Goal: Information Seeking & Learning: Learn about a topic

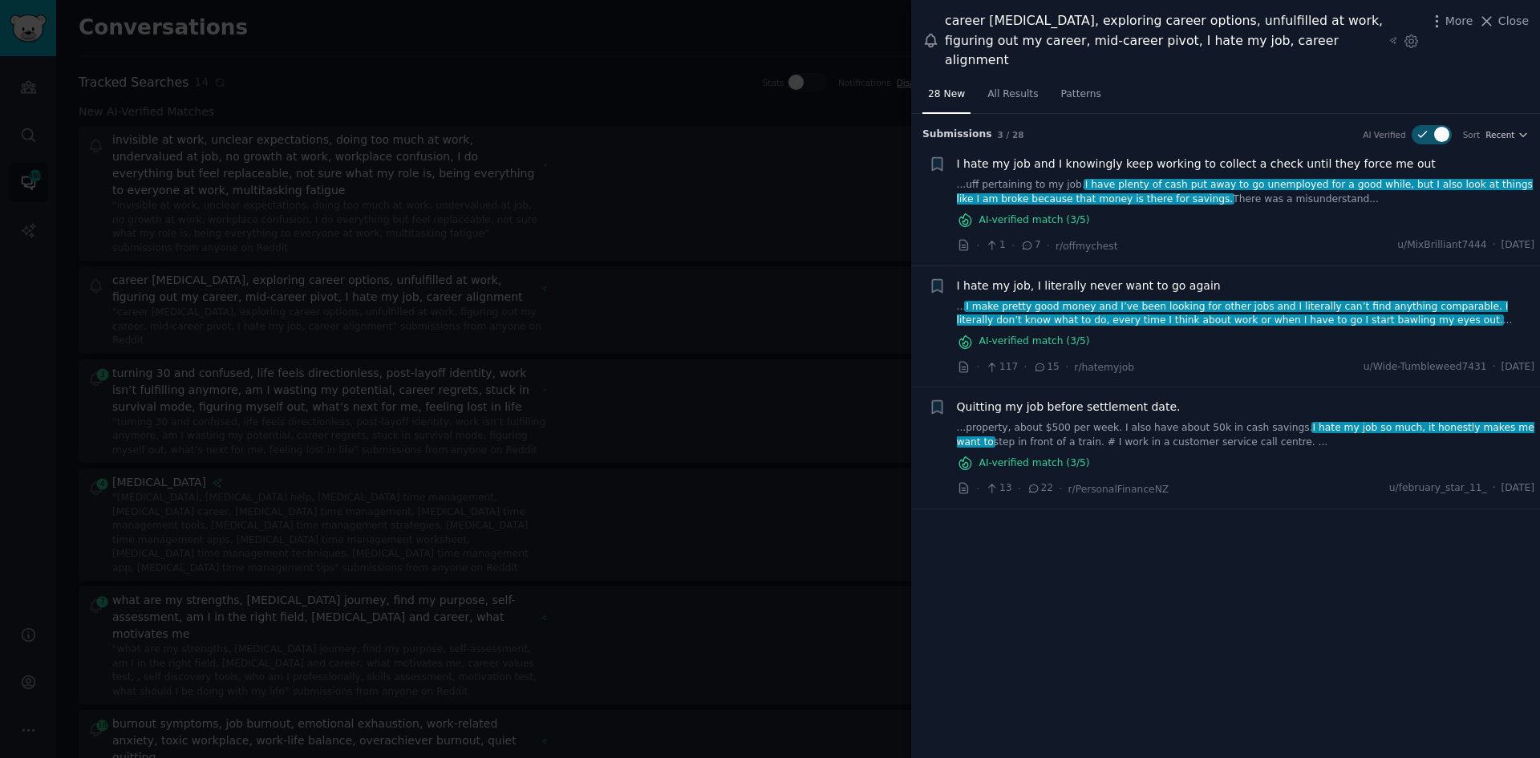
click at [1116, 156] on span "I hate my job and I knowingly keep working to collect a check until they force …" at bounding box center [1196, 164] width 479 height 17
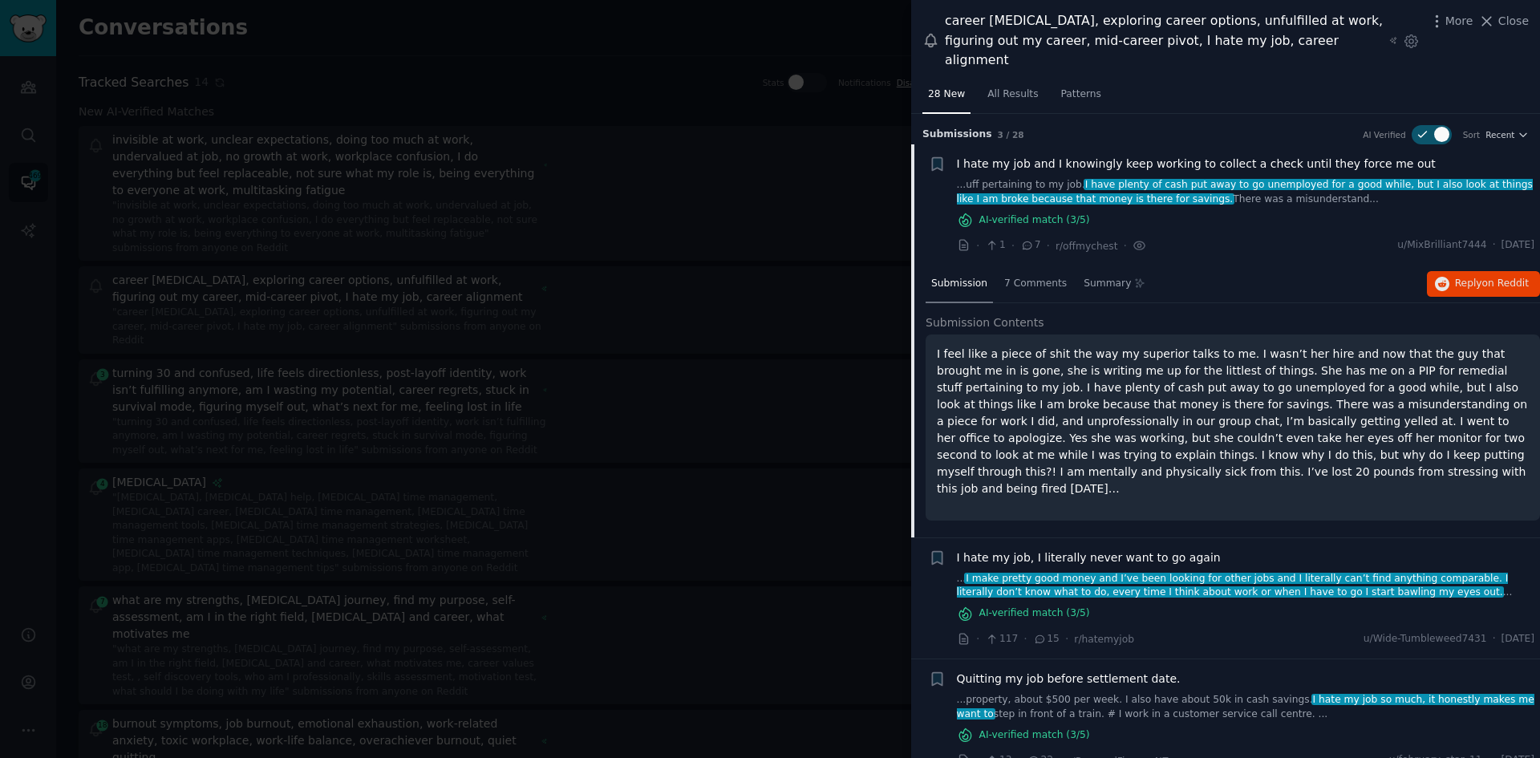
click at [1142, 549] on span "I hate my job, I literally never want to go again" at bounding box center [1089, 557] width 264 height 17
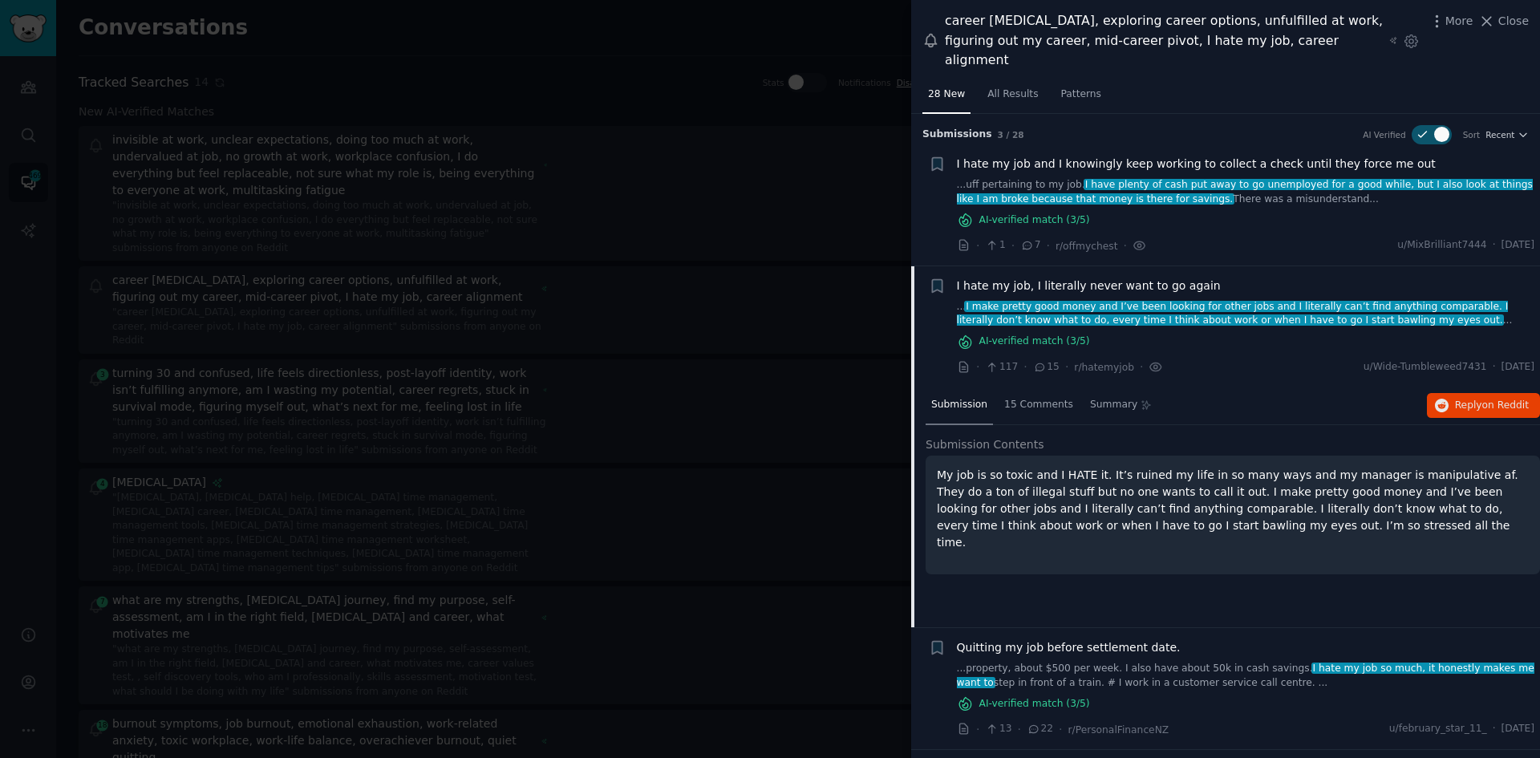
click at [1111, 639] on span "Quitting my job before settlement date." at bounding box center [1069, 647] width 224 height 17
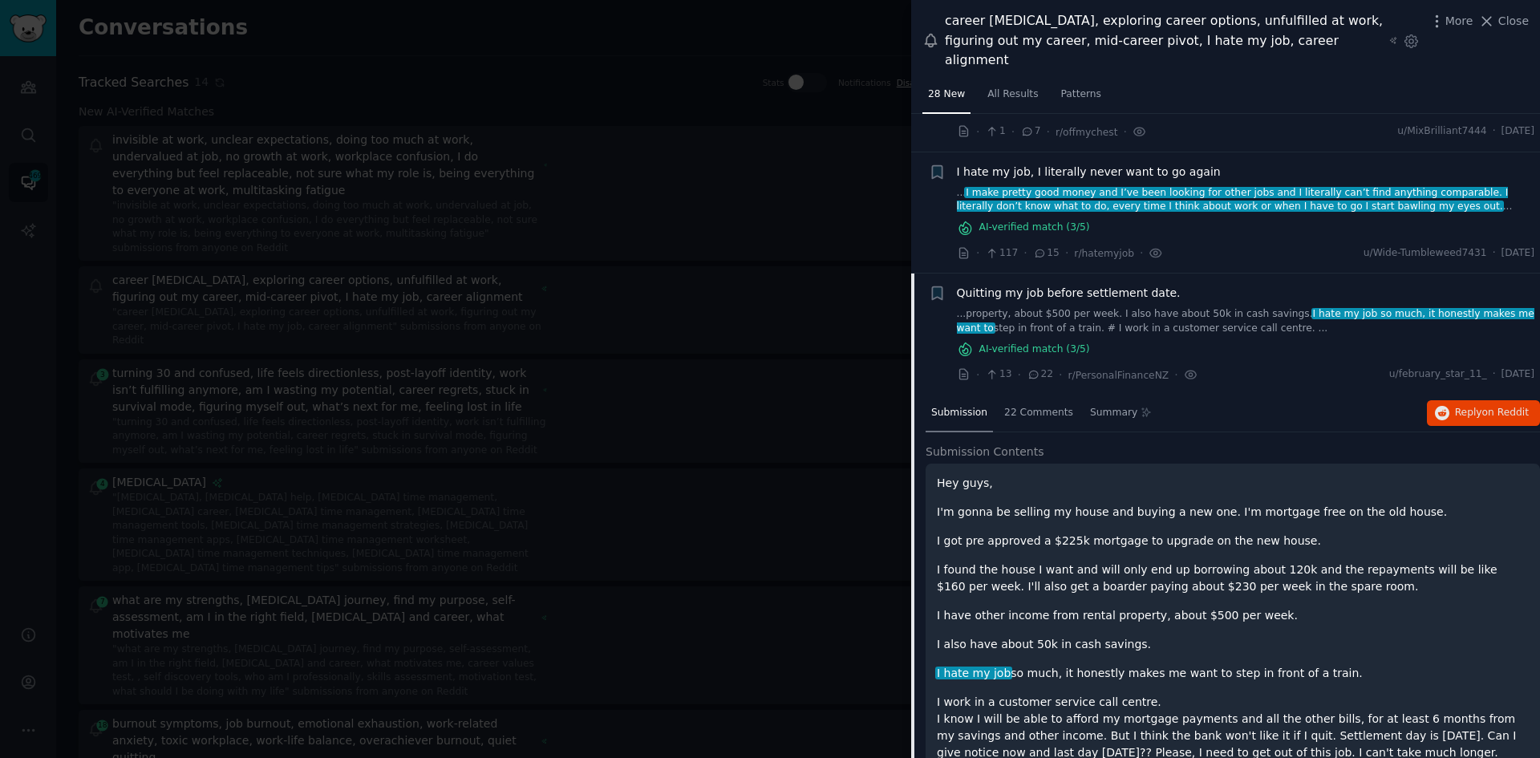
scroll to position [152, 0]
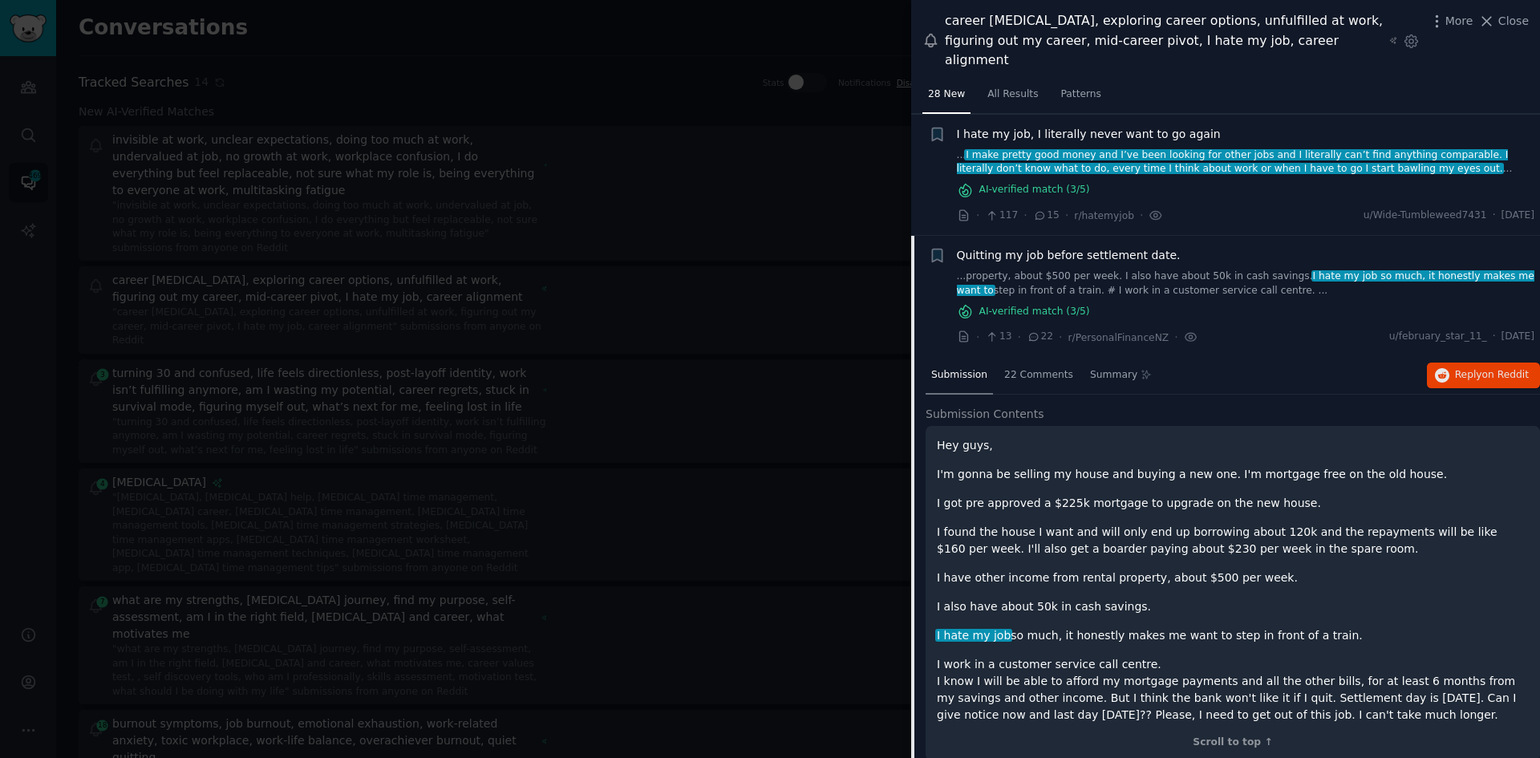
click at [604, 363] on div at bounding box center [770, 379] width 1540 height 758
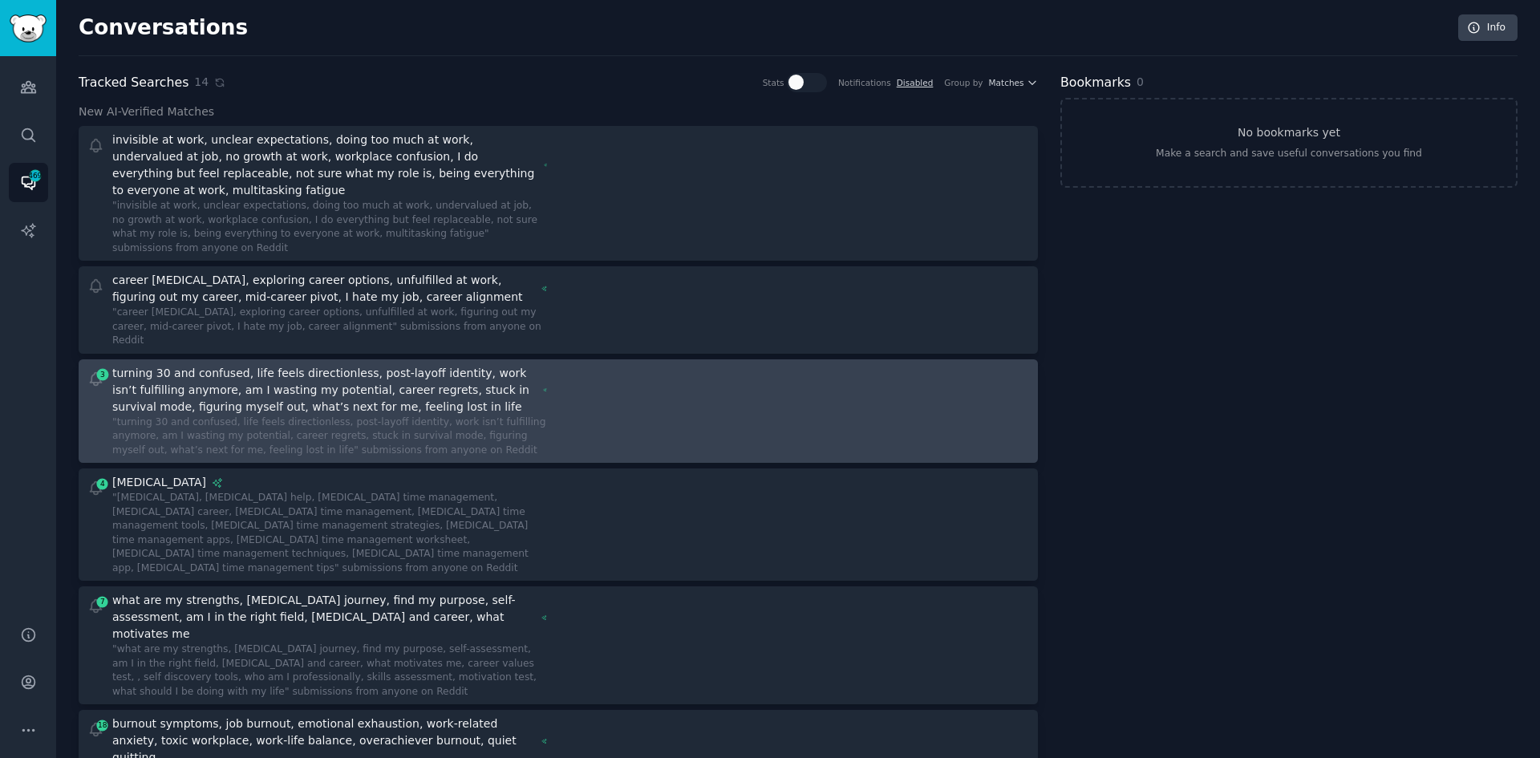
click at [449, 415] on div ""turning 30 and confused, life feels directionless, post-layoff identity, work …" at bounding box center [329, 436] width 435 height 43
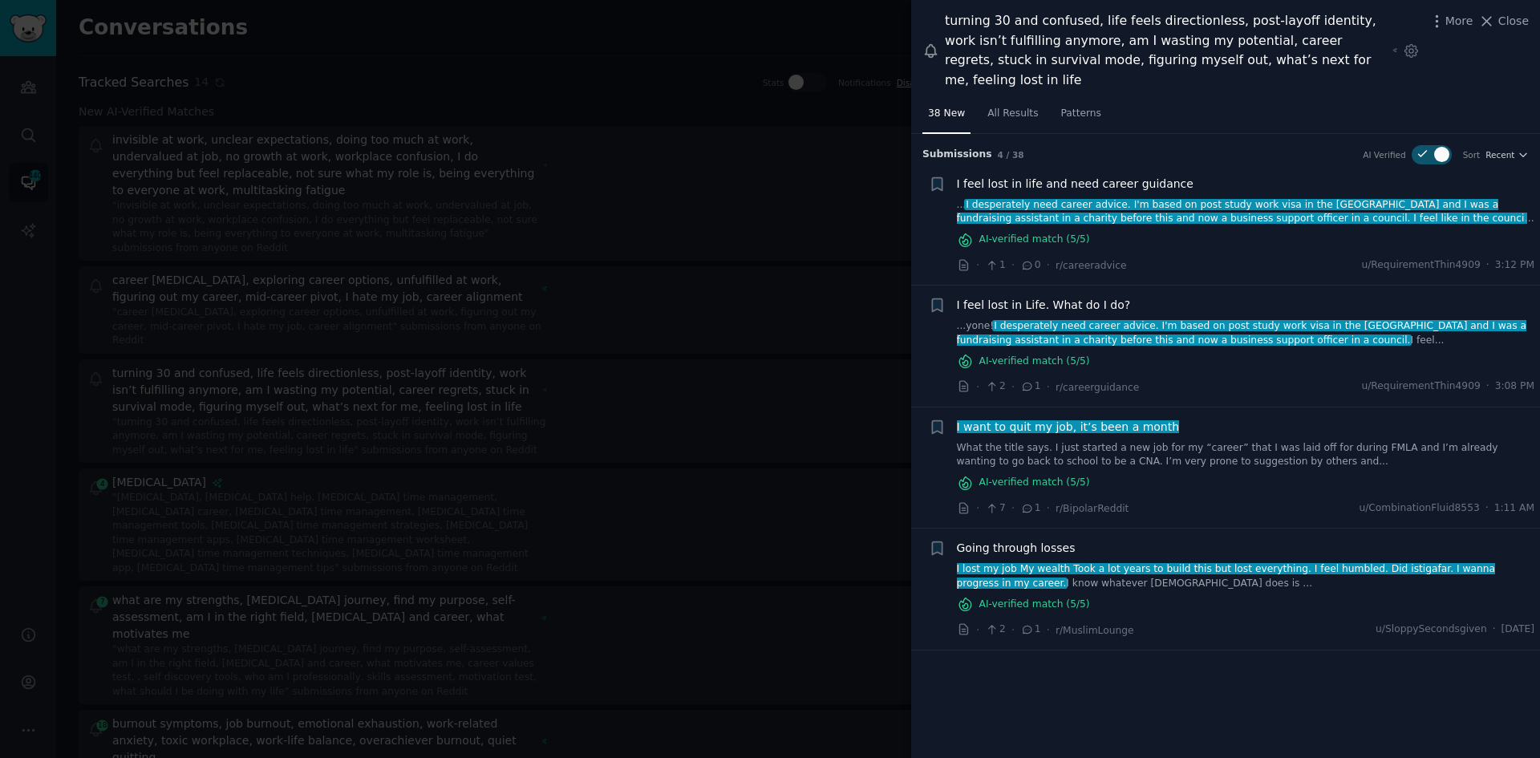
click at [1075, 176] on span "I feel lost in life and need career guidance" at bounding box center [1075, 184] width 237 height 17
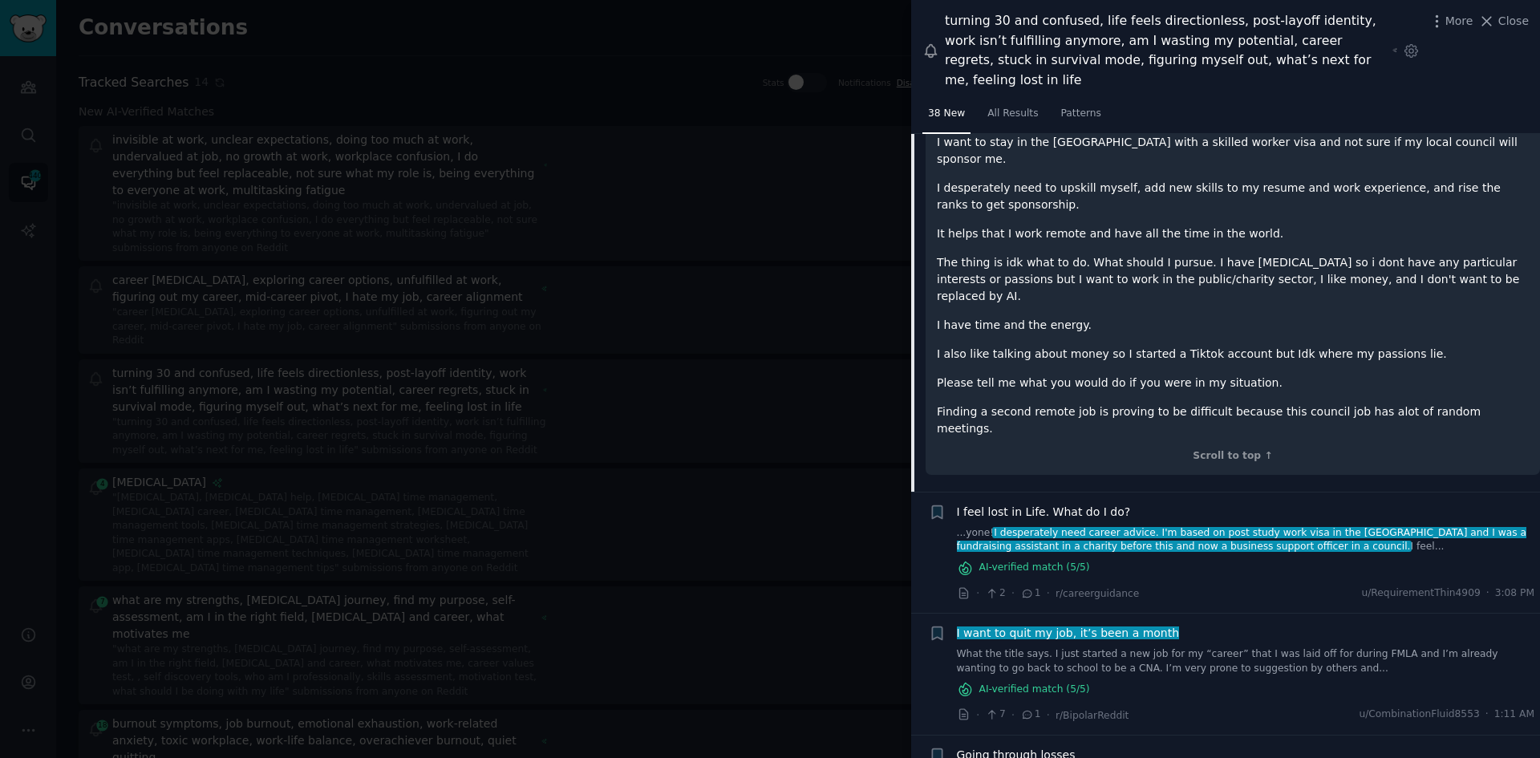
scroll to position [351, 0]
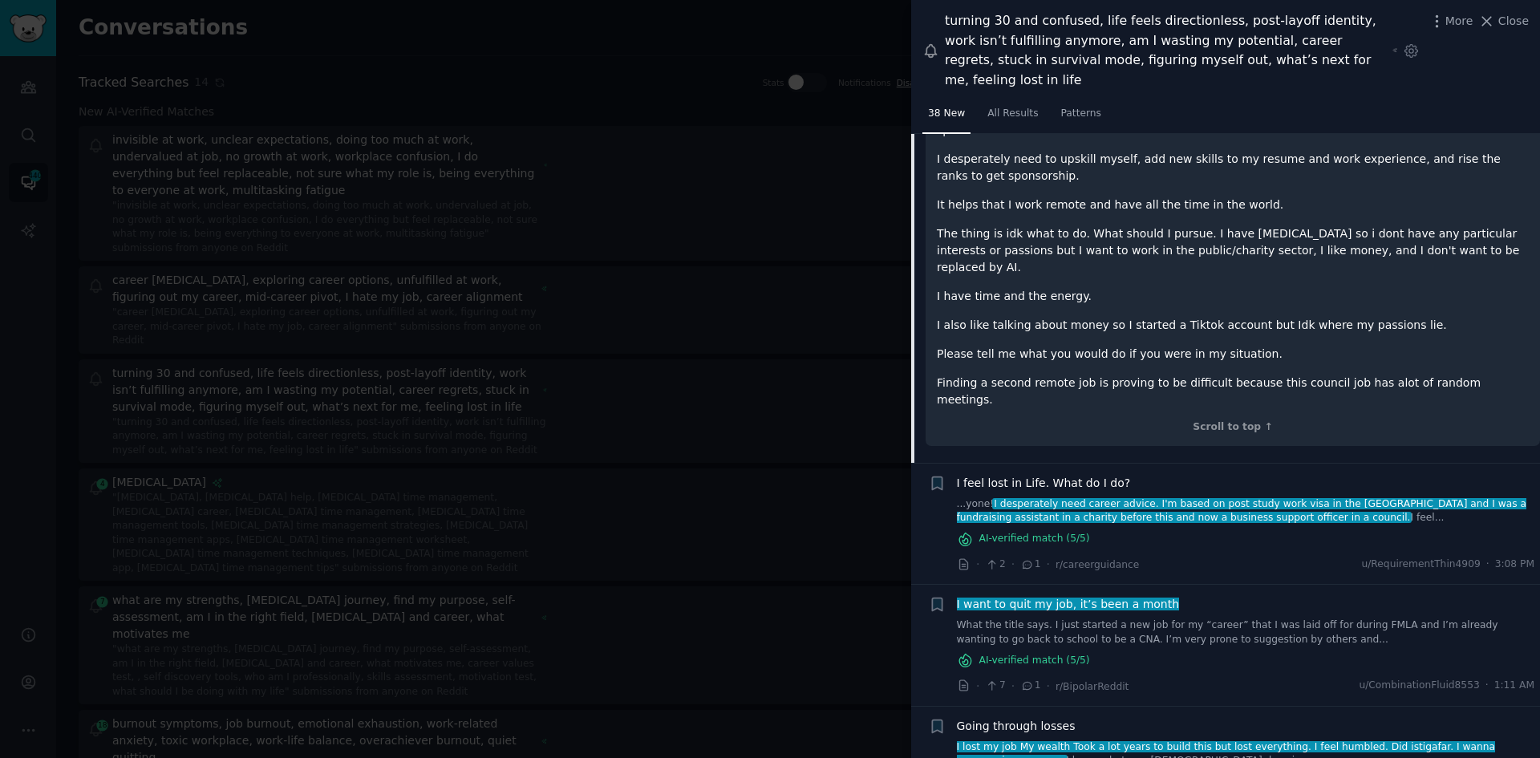
click at [1091, 475] on span "I feel lost in Life. What do I do?" at bounding box center [1044, 483] width 174 height 17
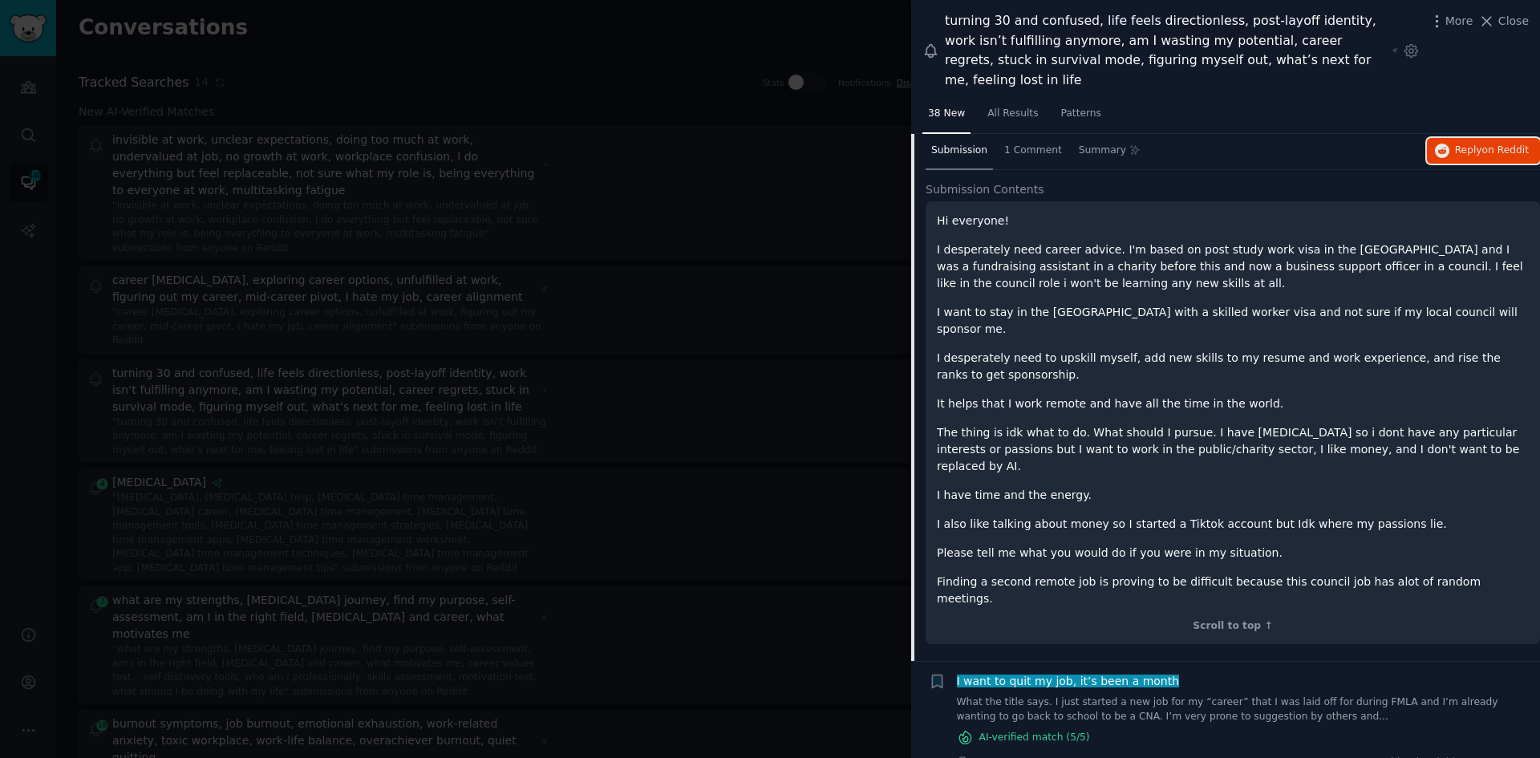
scroll to position [351, 0]
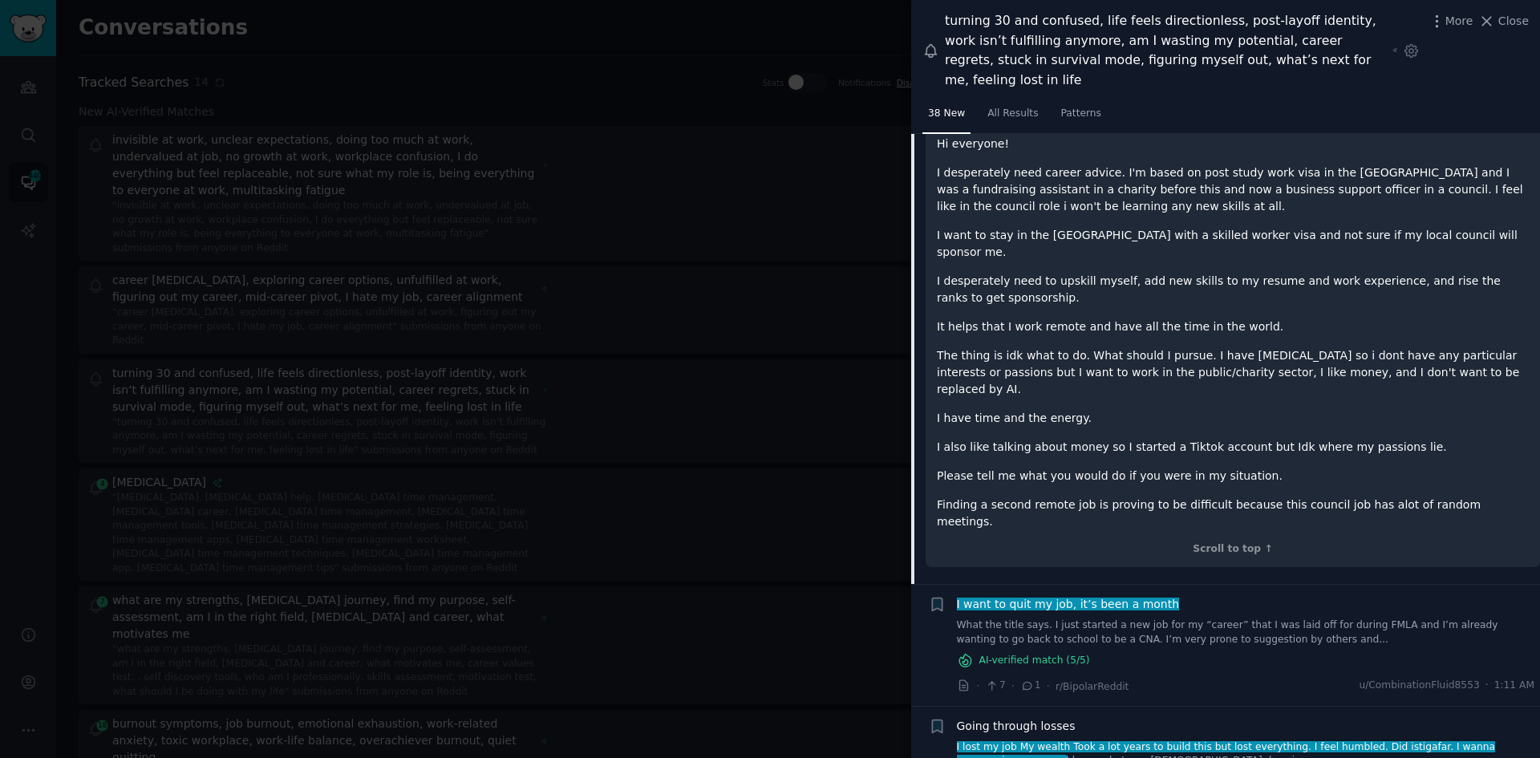
click at [1140, 597] on span "I want to quit my job, it’s been a month" at bounding box center [1067, 603] width 225 height 13
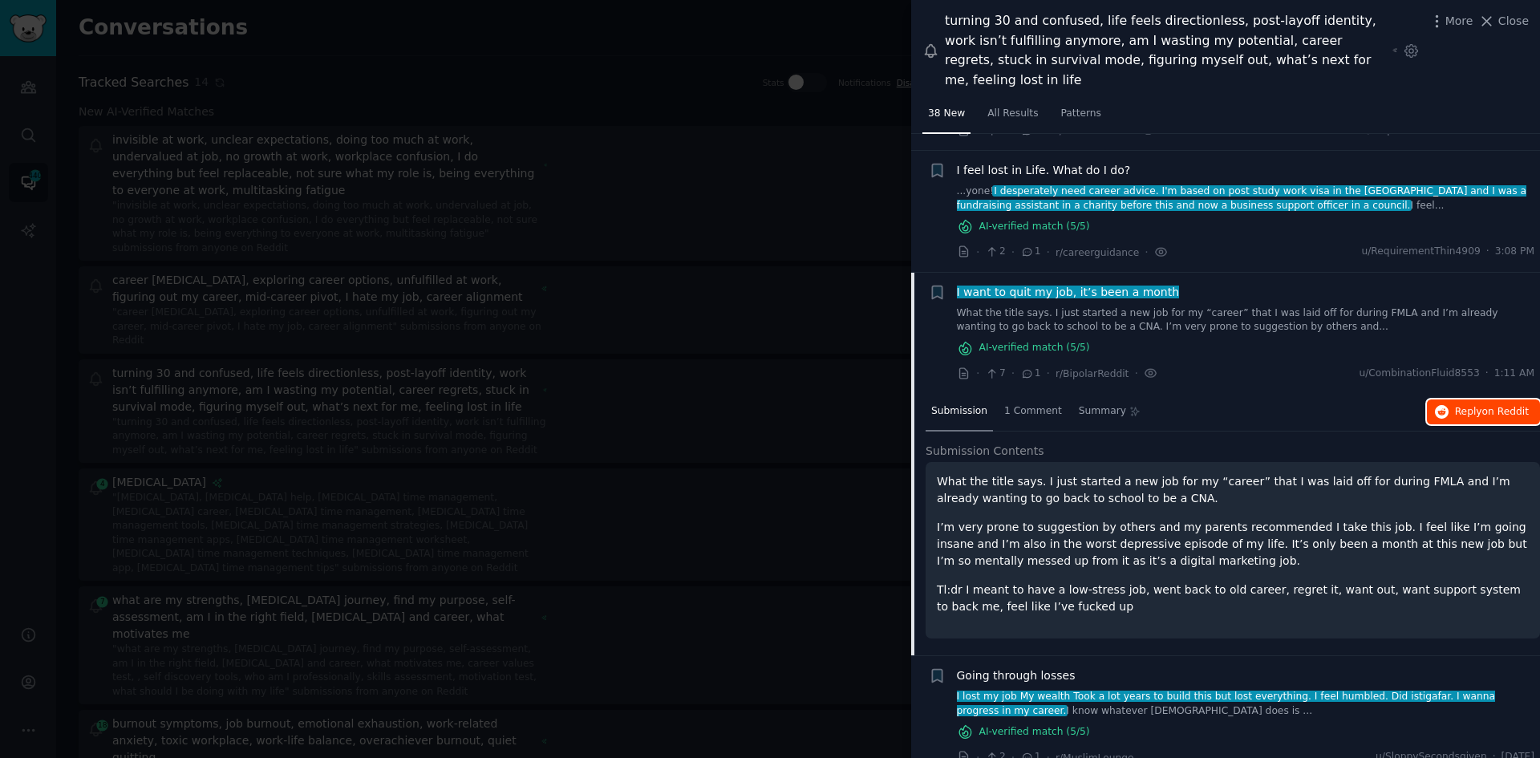
click at [1476, 405] on span "Reply on Reddit" at bounding box center [1492, 412] width 74 height 14
click at [379, 468] on div at bounding box center [770, 379] width 1540 height 758
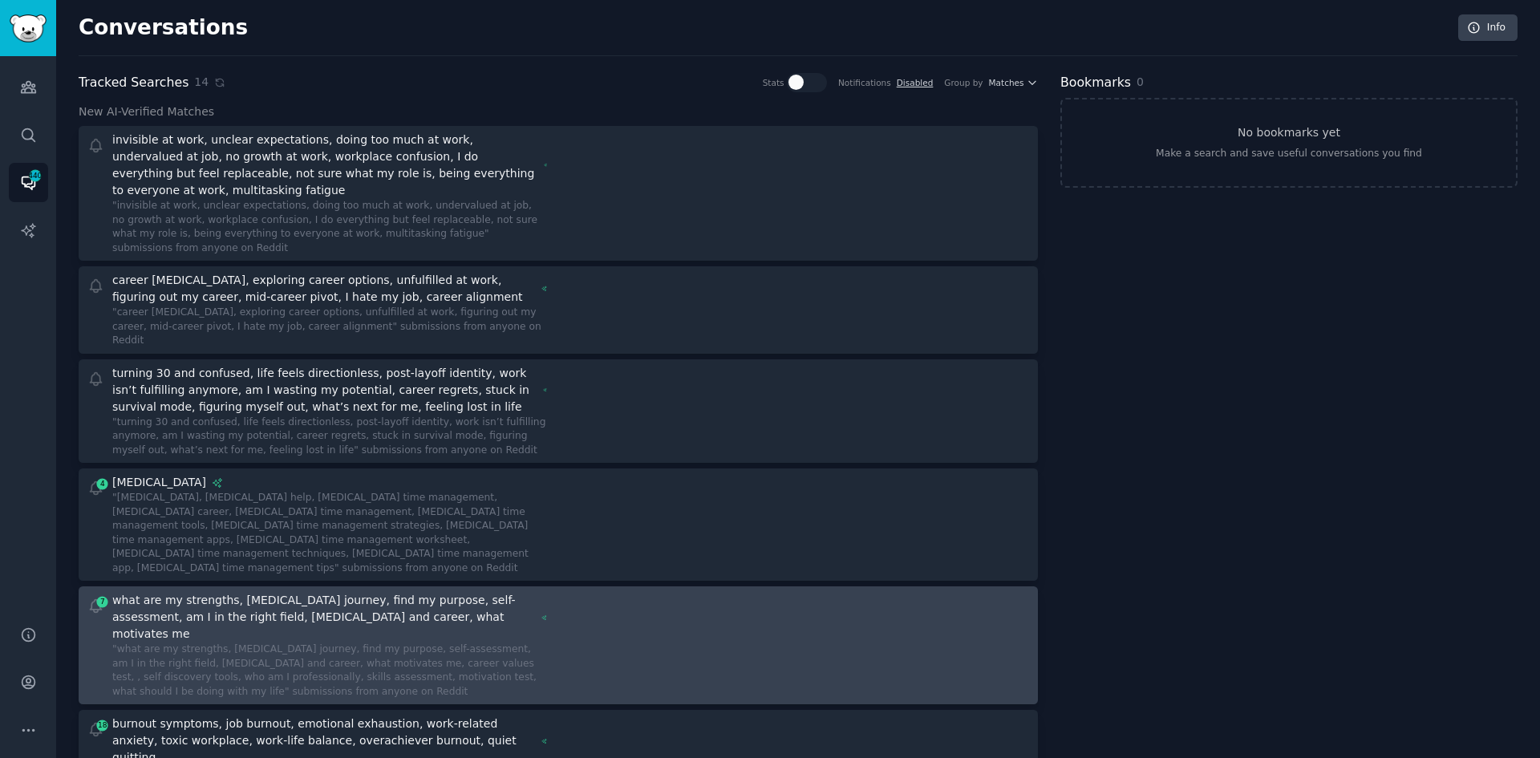
click at [354, 642] on div ""what are my strengths, [MEDICAL_DATA] journey, find my purpose, self-assessmen…" at bounding box center [329, 670] width 435 height 56
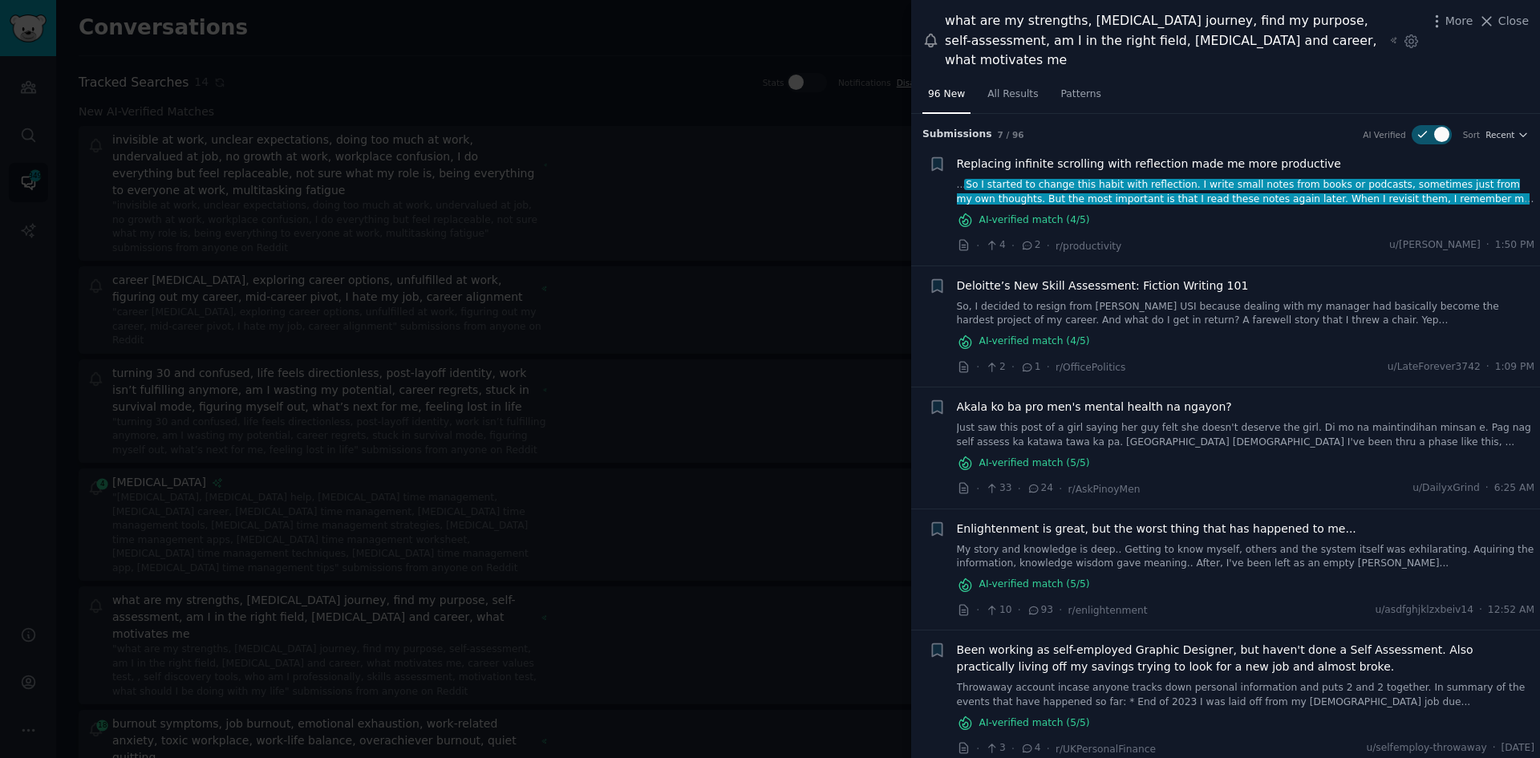
click at [1188, 165] on span "Replacing infinite scrolling with reflection made me more productive" at bounding box center [1149, 164] width 384 height 17
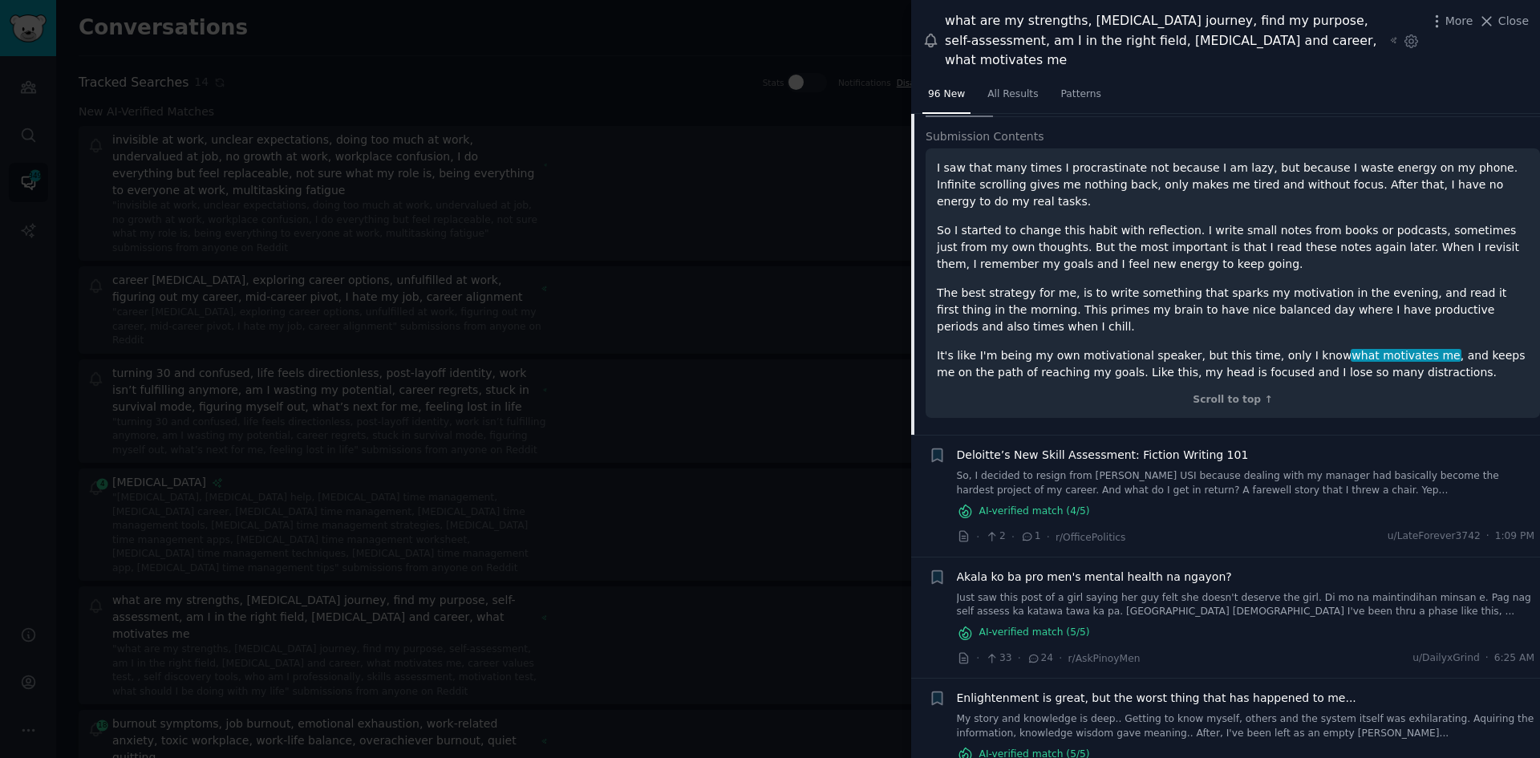
scroll to position [191, 0]
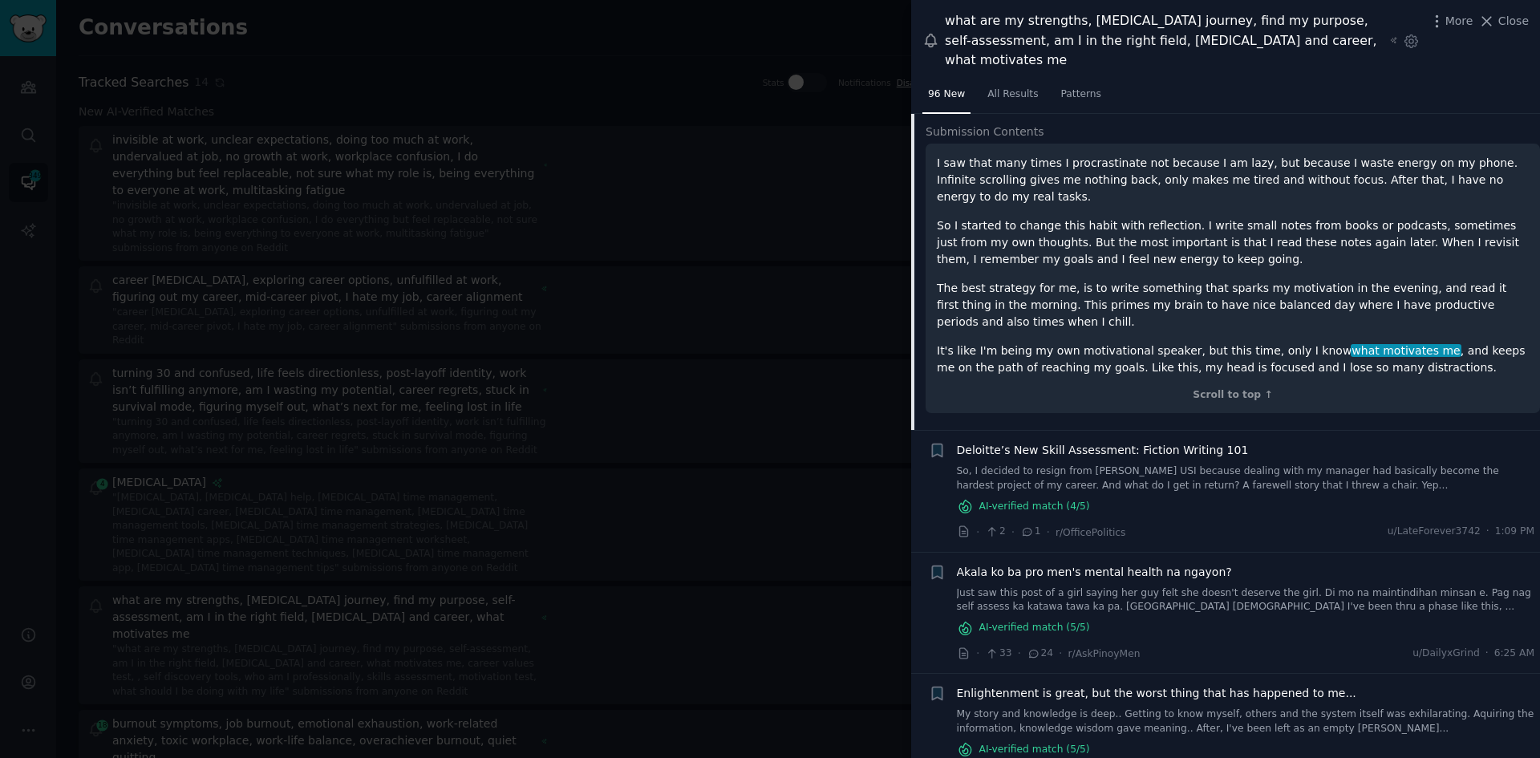
click at [621, 646] on div at bounding box center [770, 379] width 1540 height 758
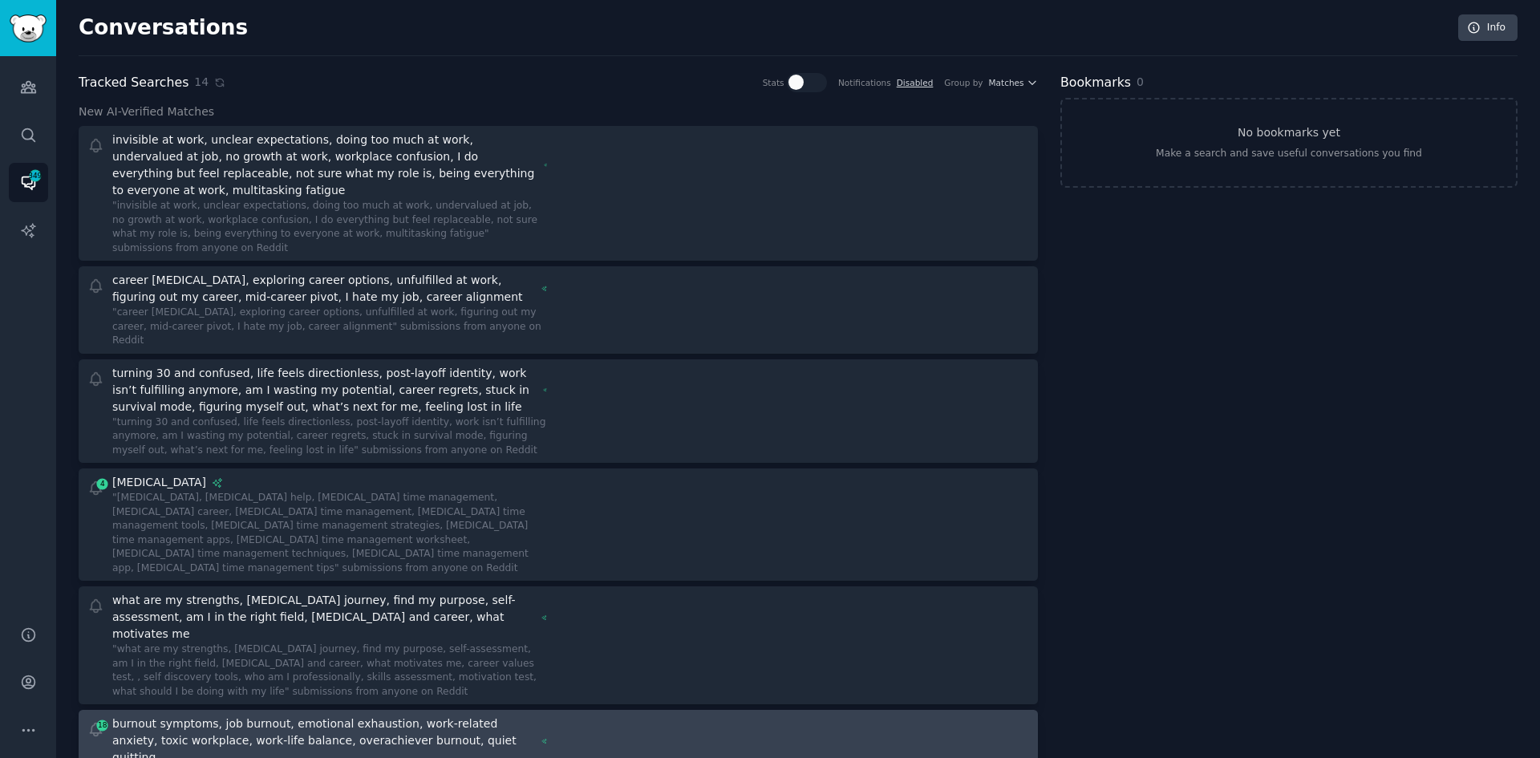
click at [622, 715] on div at bounding box center [799, 768] width 460 height 107
